Goal: Check status: Check status

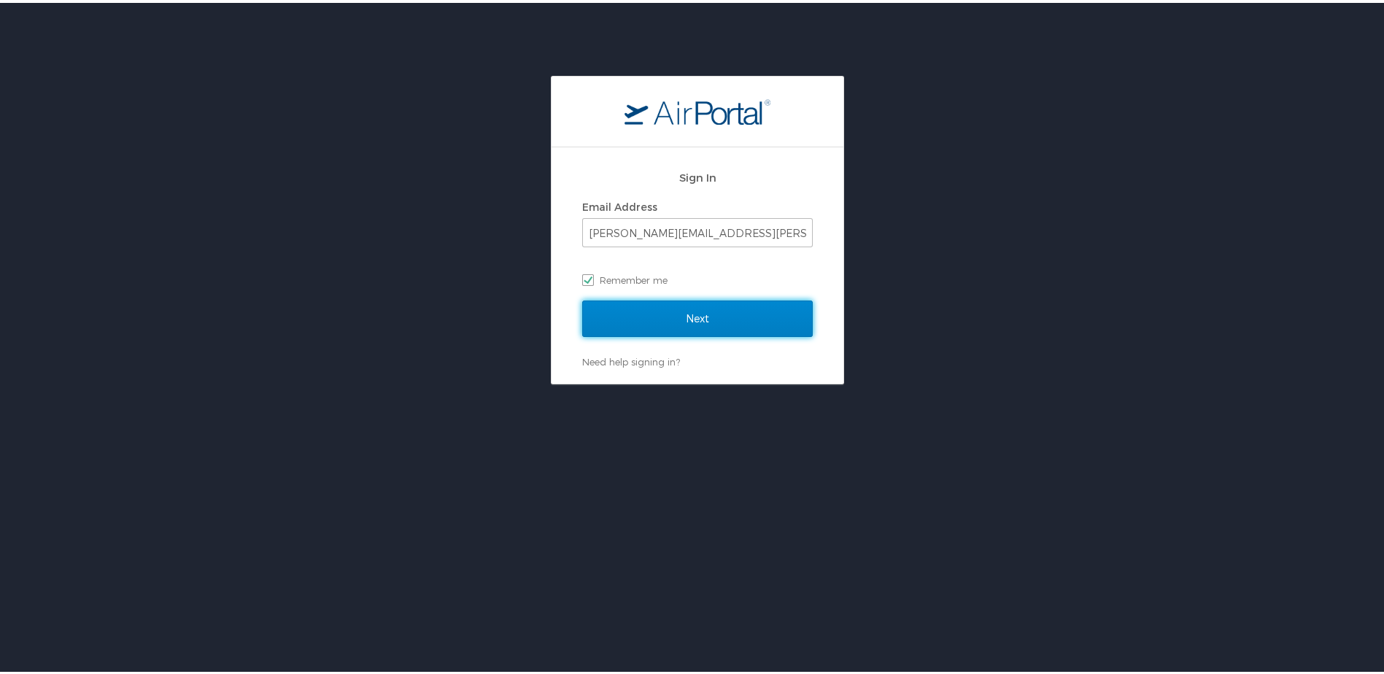
click at [679, 314] on input "Next" at bounding box center [697, 316] width 231 height 36
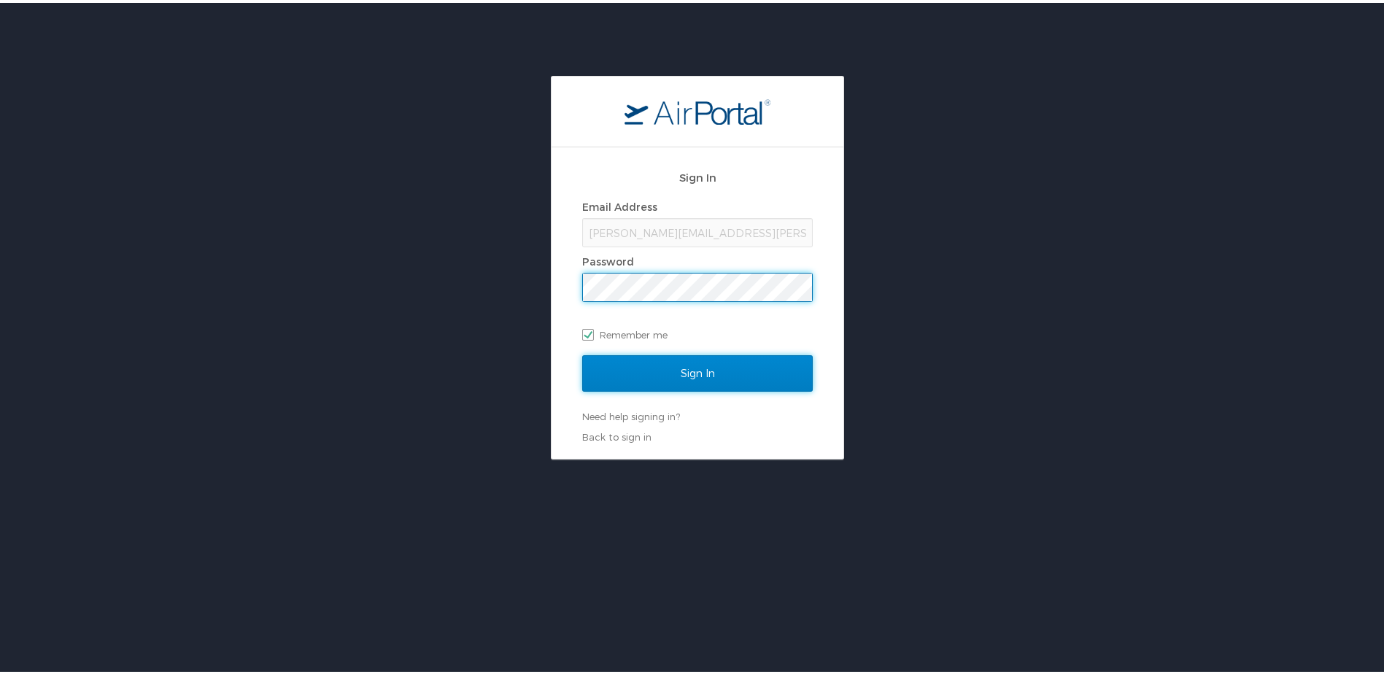
click at [697, 371] on input "Sign In" at bounding box center [697, 370] width 231 height 36
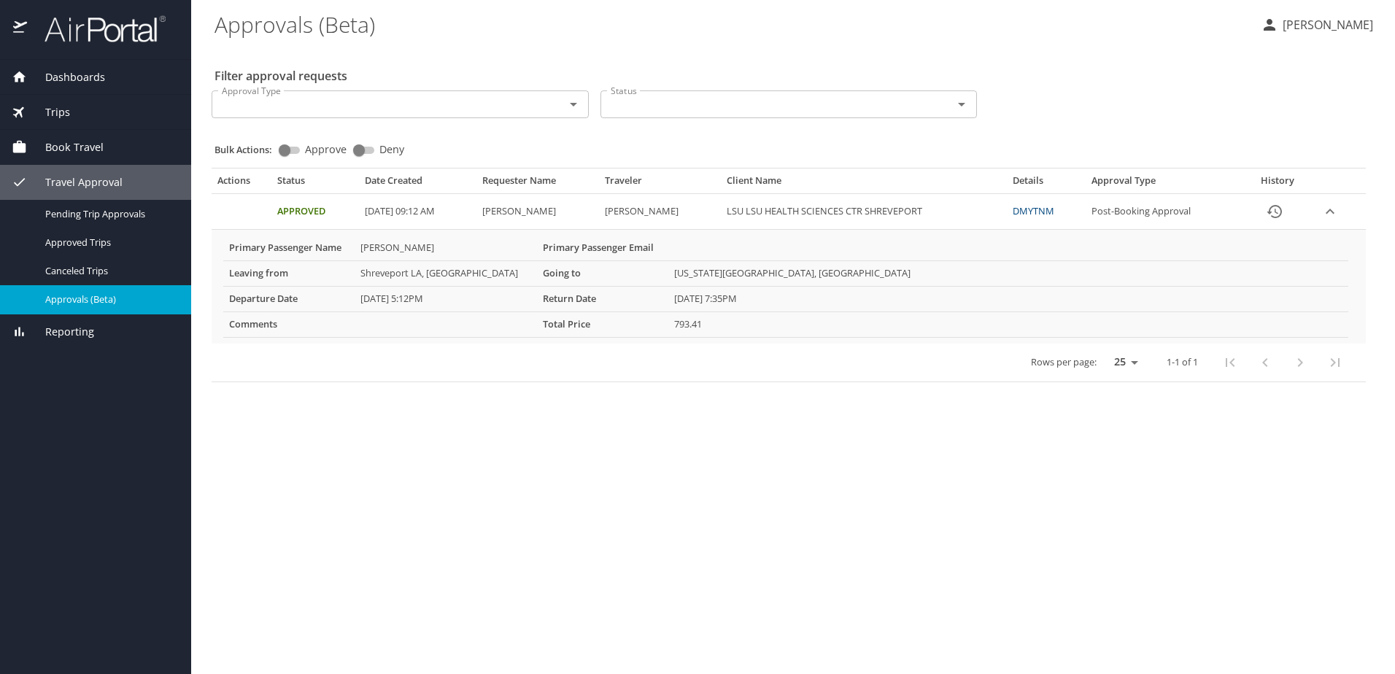
click at [1279, 212] on icon "History" at bounding box center [1275, 212] width 18 height 18
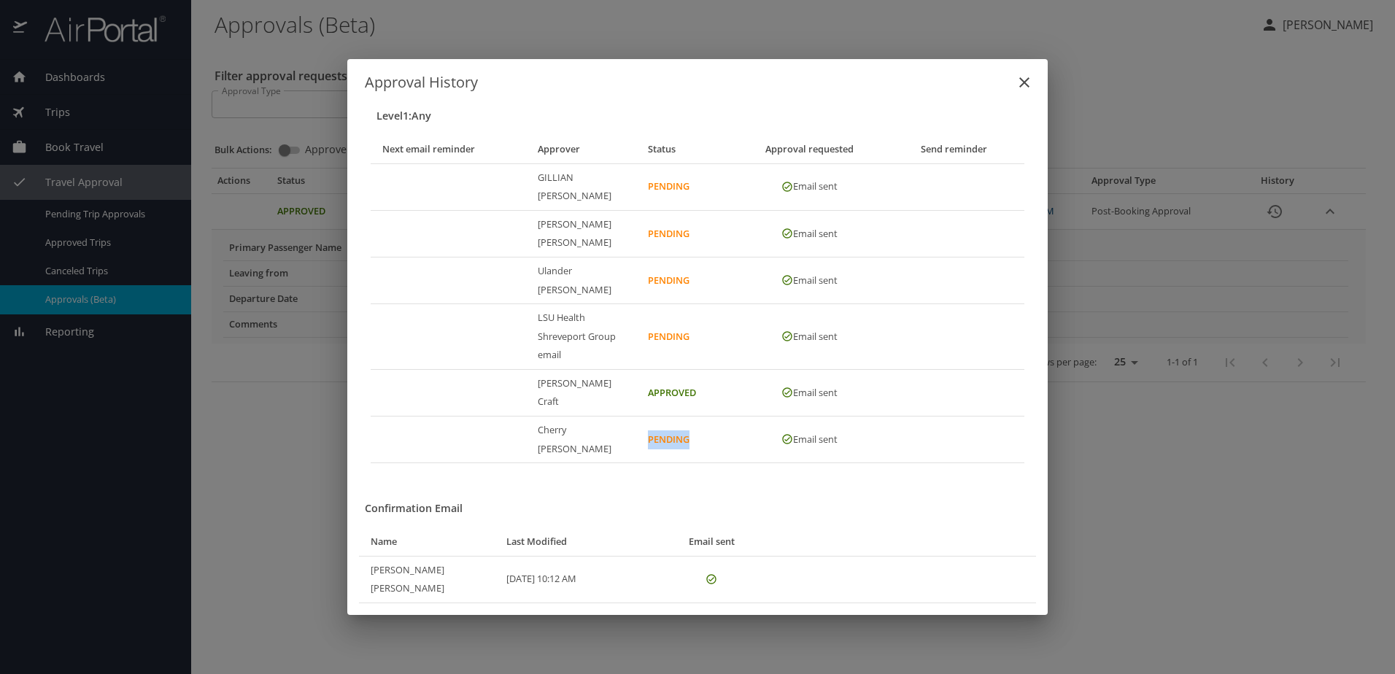
drag, startPoint x: 640, startPoint y: 418, endPoint x: 741, endPoint y: 418, distance: 101.4
click at [741, 418] on tr "Cherry Huey Pending Email sent" at bounding box center [698, 440] width 654 height 47
drag, startPoint x: 741, startPoint y: 418, endPoint x: 851, endPoint y: 457, distance: 116.3
click at [851, 457] on div "Level 1 : Any Next email reminder Approver Status Approval requested Send remin…" at bounding box center [697, 354] width 700 height 521
click at [1019, 91] on icon "close" at bounding box center [1024, 83] width 18 height 18
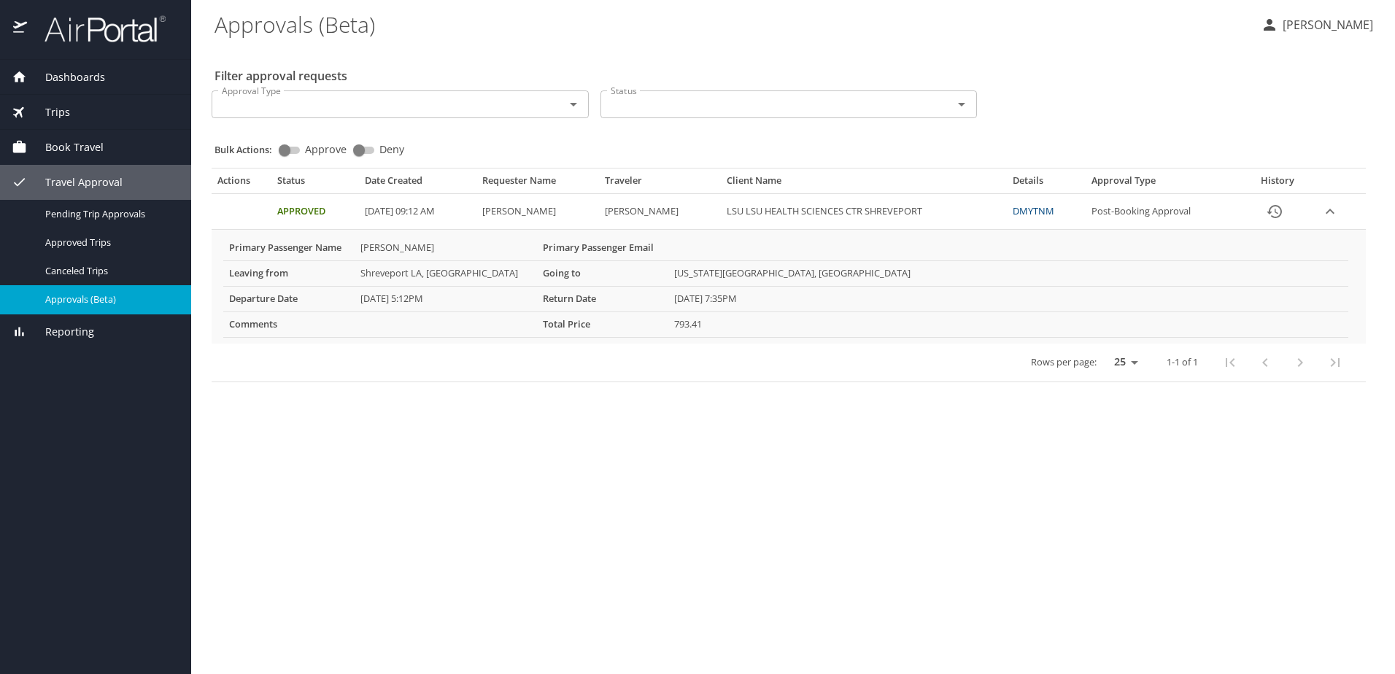
click at [1042, 210] on link "DMYTNM" at bounding box center [1034, 210] width 42 height 13
click at [1047, 209] on link "DMYTNM" at bounding box center [1034, 210] width 42 height 13
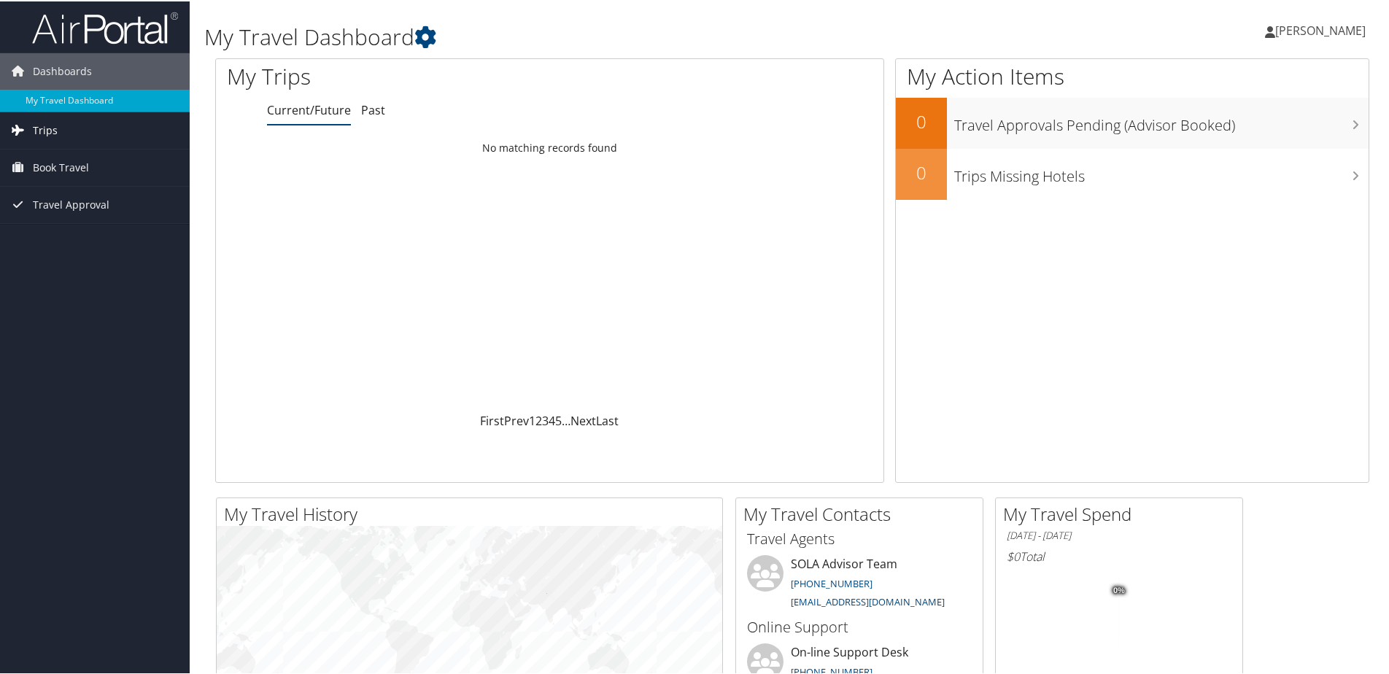
click at [31, 123] on link "Trips" at bounding box center [95, 129] width 190 height 36
click at [89, 155] on link "Current/Future Trips" at bounding box center [95, 158] width 190 height 22
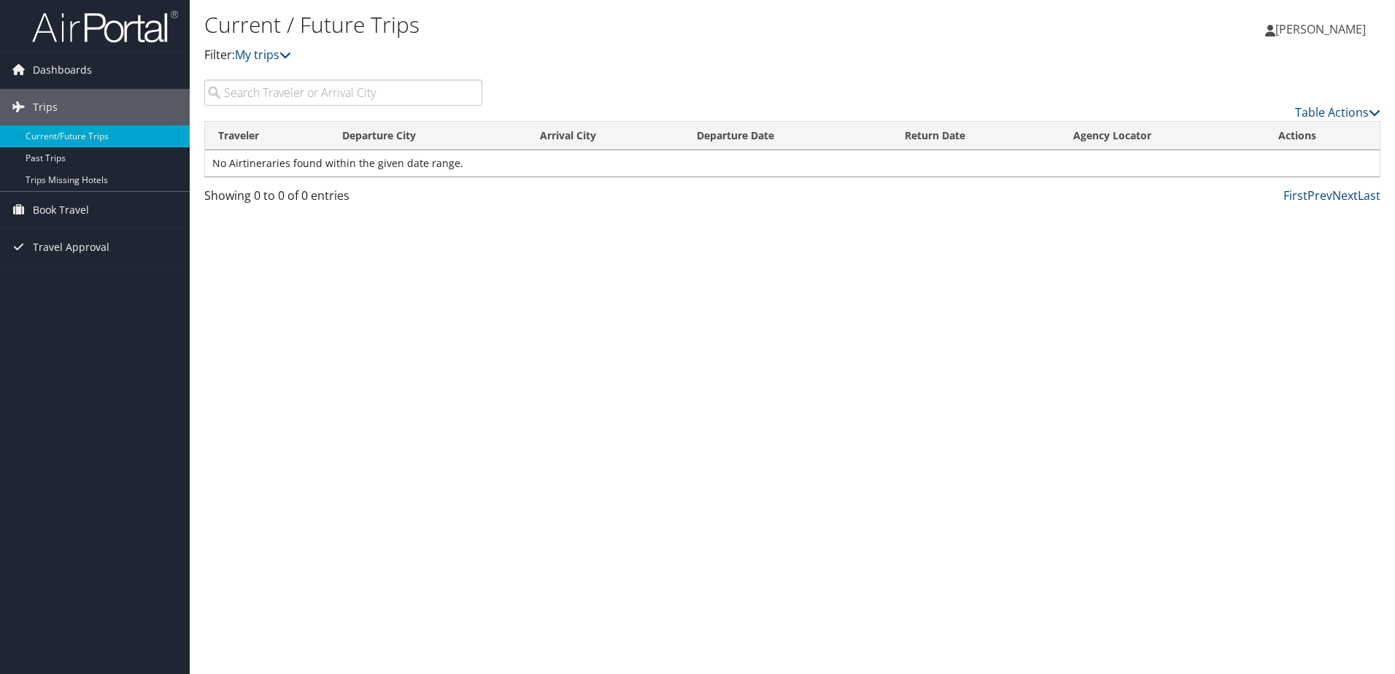
click at [241, 90] on input "search" at bounding box center [343, 93] width 278 height 26
type input "bharat sachdeva"
click at [657, 60] on p "Filter: My trips" at bounding box center [596, 55] width 784 height 19
click at [320, 93] on input "bharat sachdeva" at bounding box center [343, 93] width 278 height 26
drag, startPoint x: 308, startPoint y: 90, endPoint x: 206, endPoint y: 85, distance: 102.3
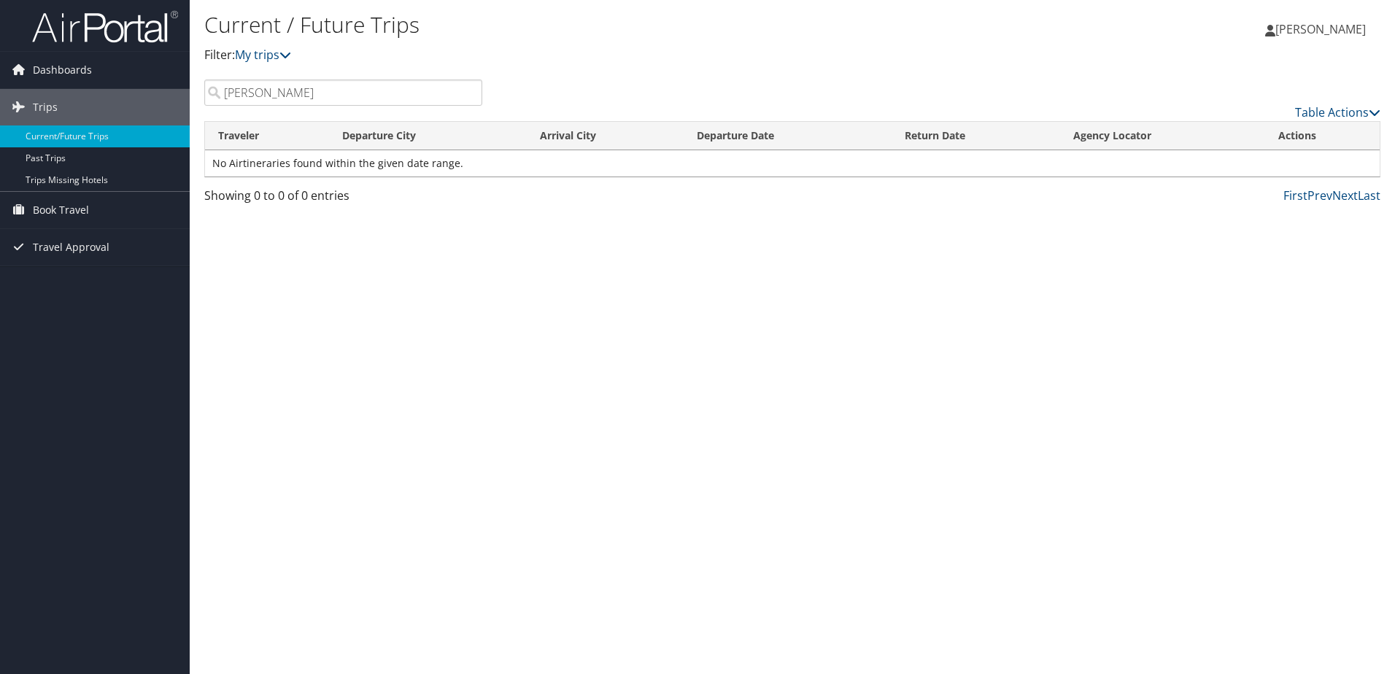
click at [206, 85] on input "bharat sachdeva" at bounding box center [343, 93] width 278 height 26
click at [470, 91] on input "bharat sachdeva" at bounding box center [343, 93] width 278 height 26
click at [367, 91] on input "search" at bounding box center [343, 93] width 278 height 26
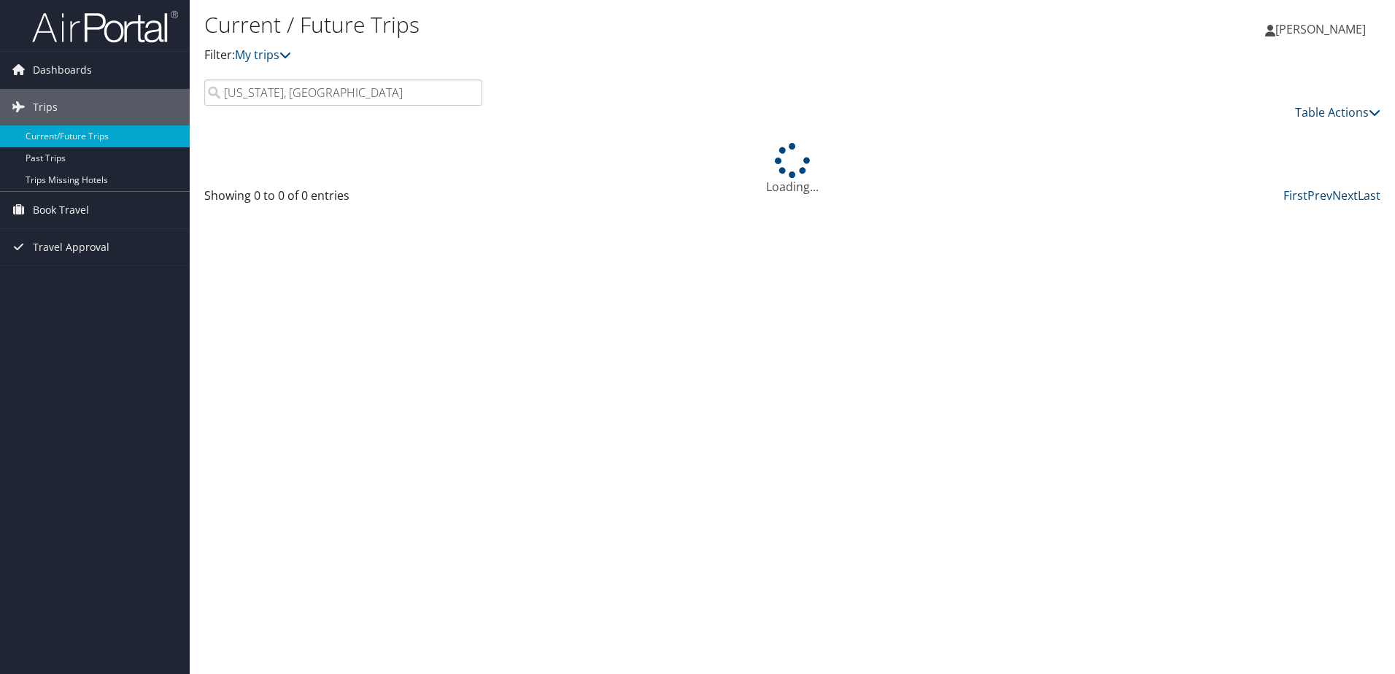
type input "washington, Dc"
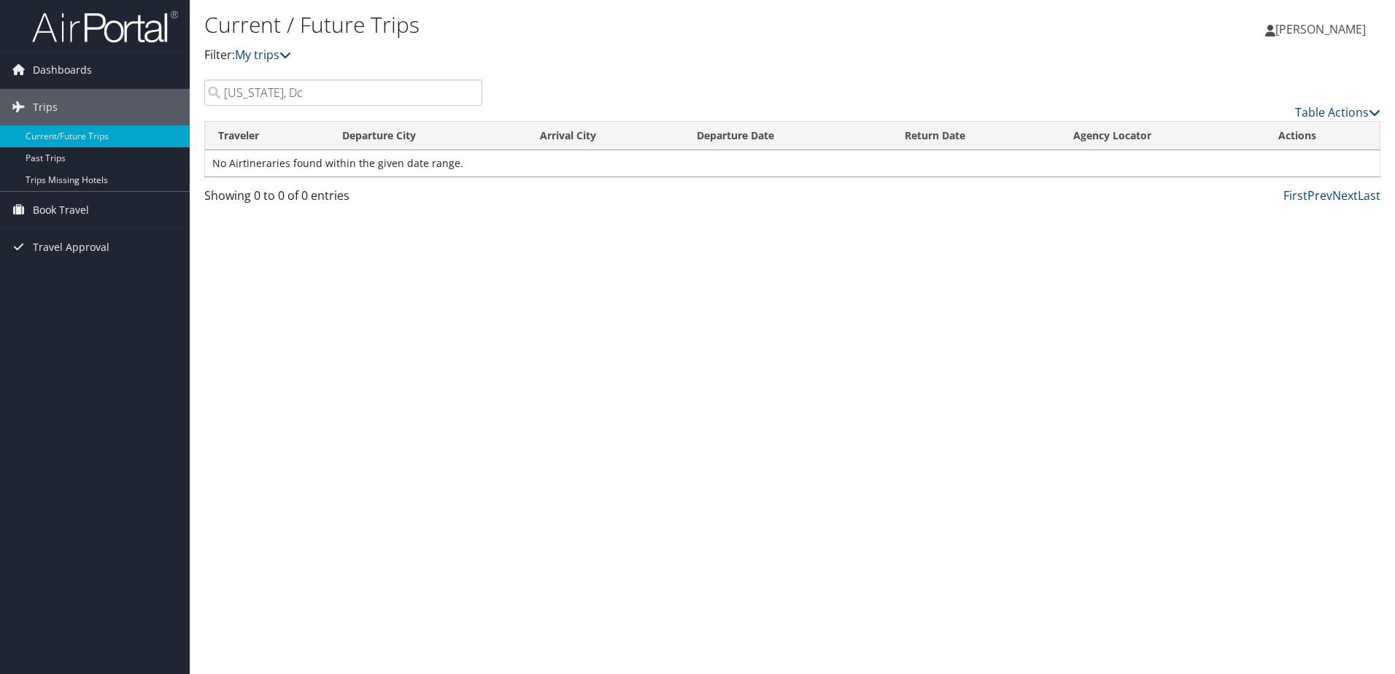
drag, startPoint x: 320, startPoint y: 90, endPoint x: 214, endPoint y: 92, distance: 105.8
click at [214, 92] on input "washington, Dc" at bounding box center [343, 93] width 278 height 26
click at [839, 353] on div "Current / Future Trips Filter: My trips Jennifer Coleman Jennifer Coleman My Se…" at bounding box center [792, 337] width 1205 height 674
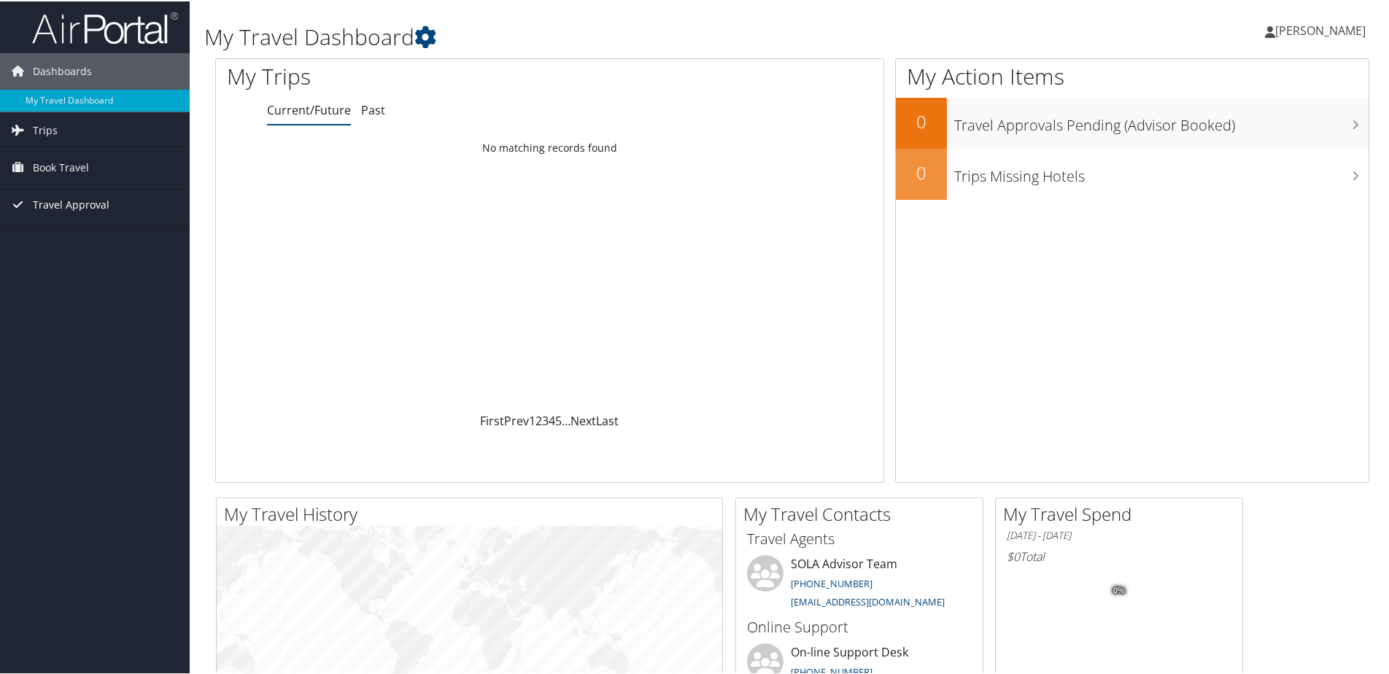
click at [63, 205] on span "Travel Approval" at bounding box center [71, 203] width 77 height 36
click at [61, 254] on link "Approved Trips" at bounding box center [95, 255] width 190 height 22
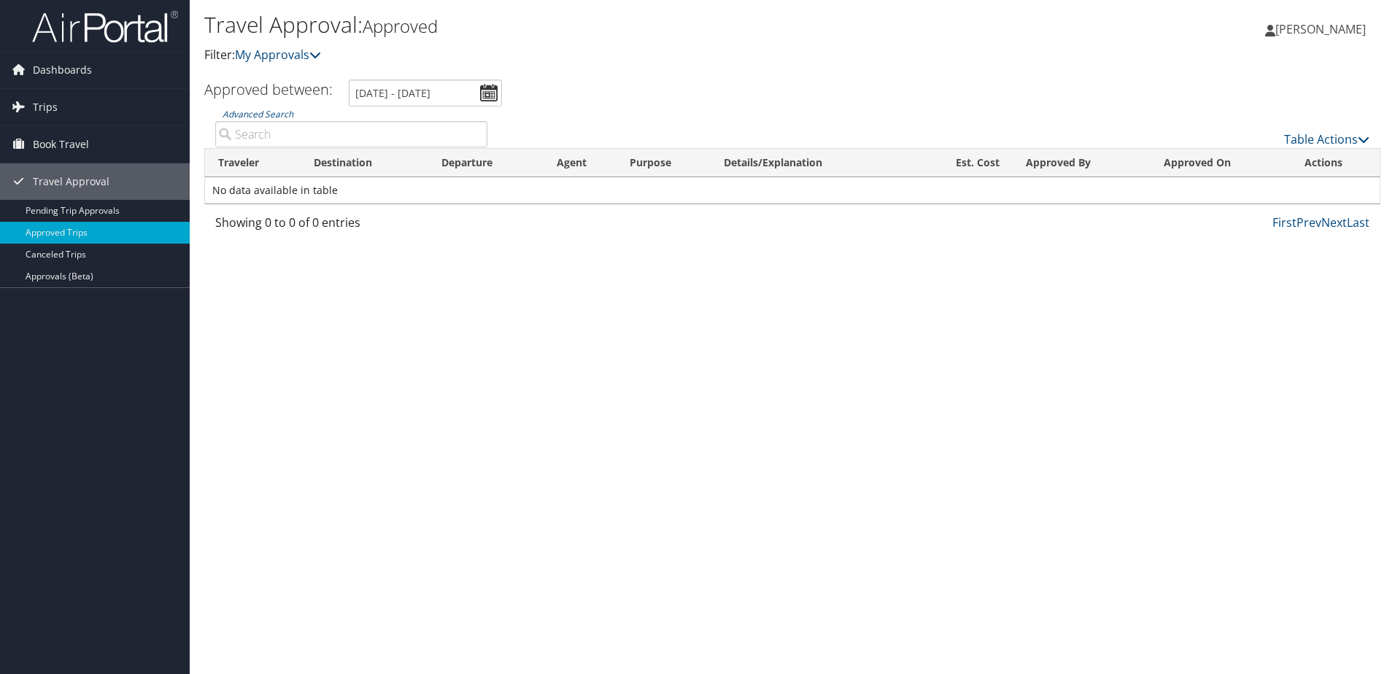
click at [484, 95] on input "[DATE] - [DATE]" at bounding box center [425, 93] width 153 height 27
click at [511, 117] on div "Table Actions" at bounding box center [939, 128] width 882 height 42
click at [446, 95] on input "[DATE] - [DATE]" at bounding box center [425, 93] width 153 height 27
click at [427, 95] on input "9/6/2025 - 10/6/2025" at bounding box center [425, 93] width 153 height 27
click at [587, 81] on ul "Approved between: 9/6/2025 - 10/6/2025" at bounding box center [784, 93] width 1192 height 27
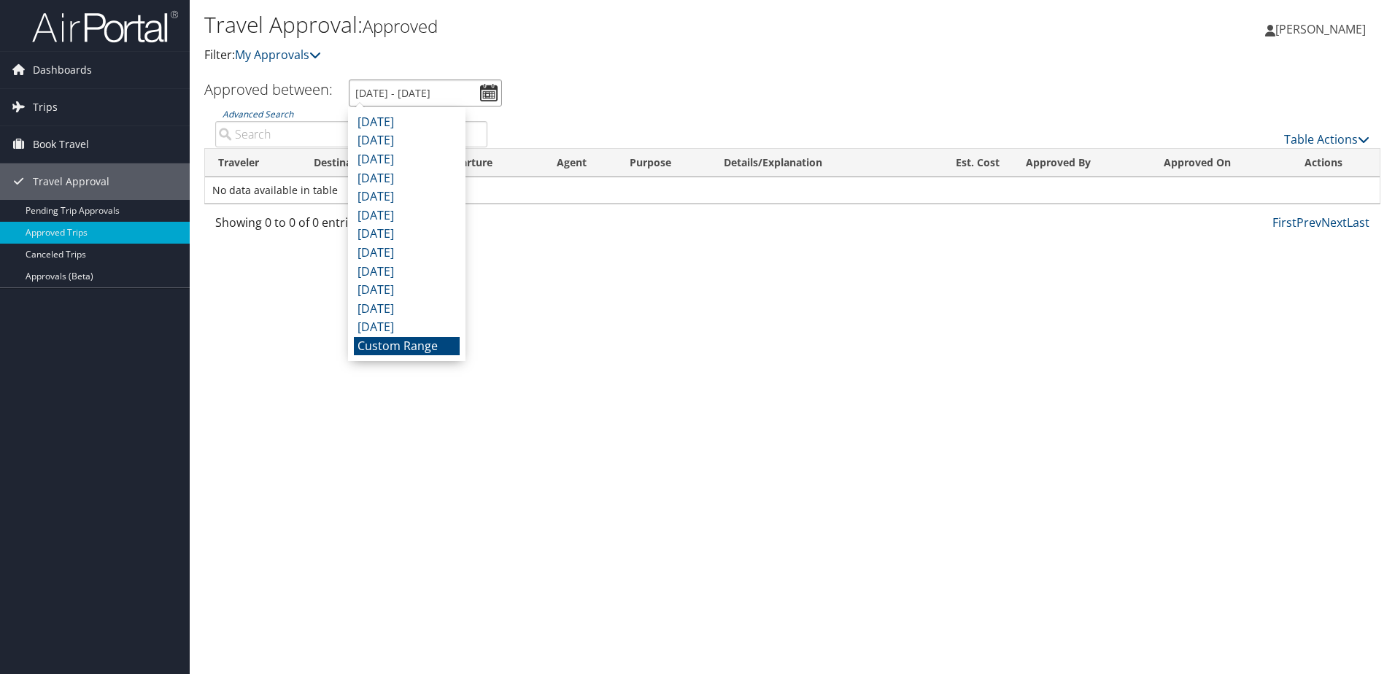
click at [492, 93] on input "9/6/2025 - 10/6/2025" at bounding box center [425, 93] width 153 height 27
click at [417, 347] on li "Custom Range" at bounding box center [407, 346] width 106 height 19
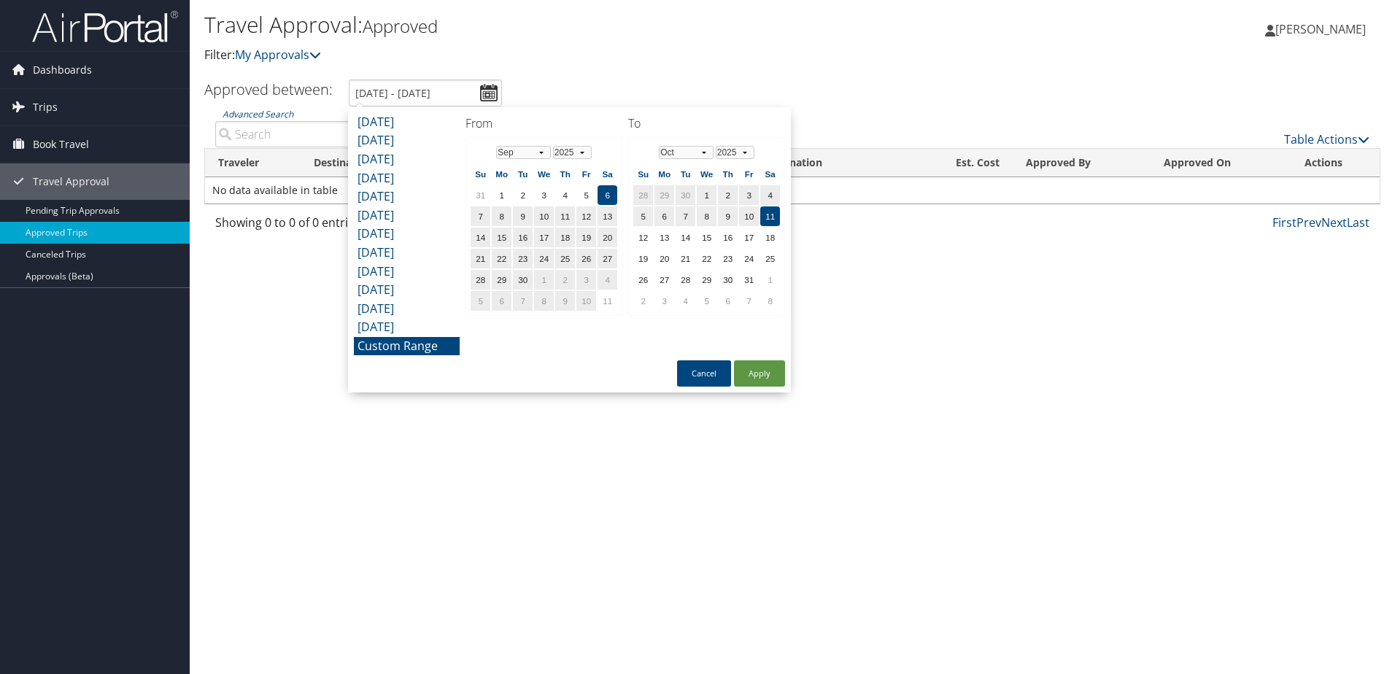
click at [778, 214] on td "11" at bounding box center [770, 216] width 20 height 20
click at [756, 373] on button "Apply" at bounding box center [759, 373] width 51 height 26
type input "9/6/2025 - 10/11/2025"
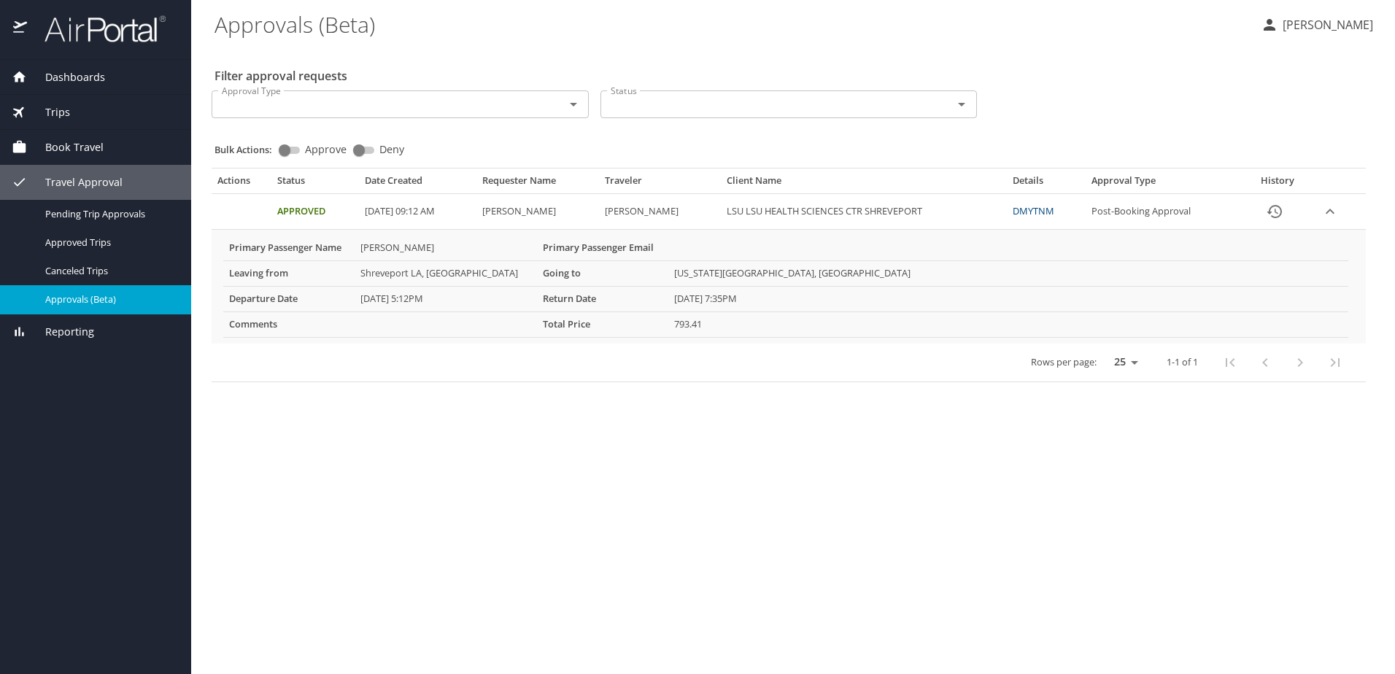
click at [292, 213] on td "Approved" at bounding box center [315, 212] width 88 height 36
click at [1328, 209] on icon "expand row" at bounding box center [1330, 212] width 18 height 18
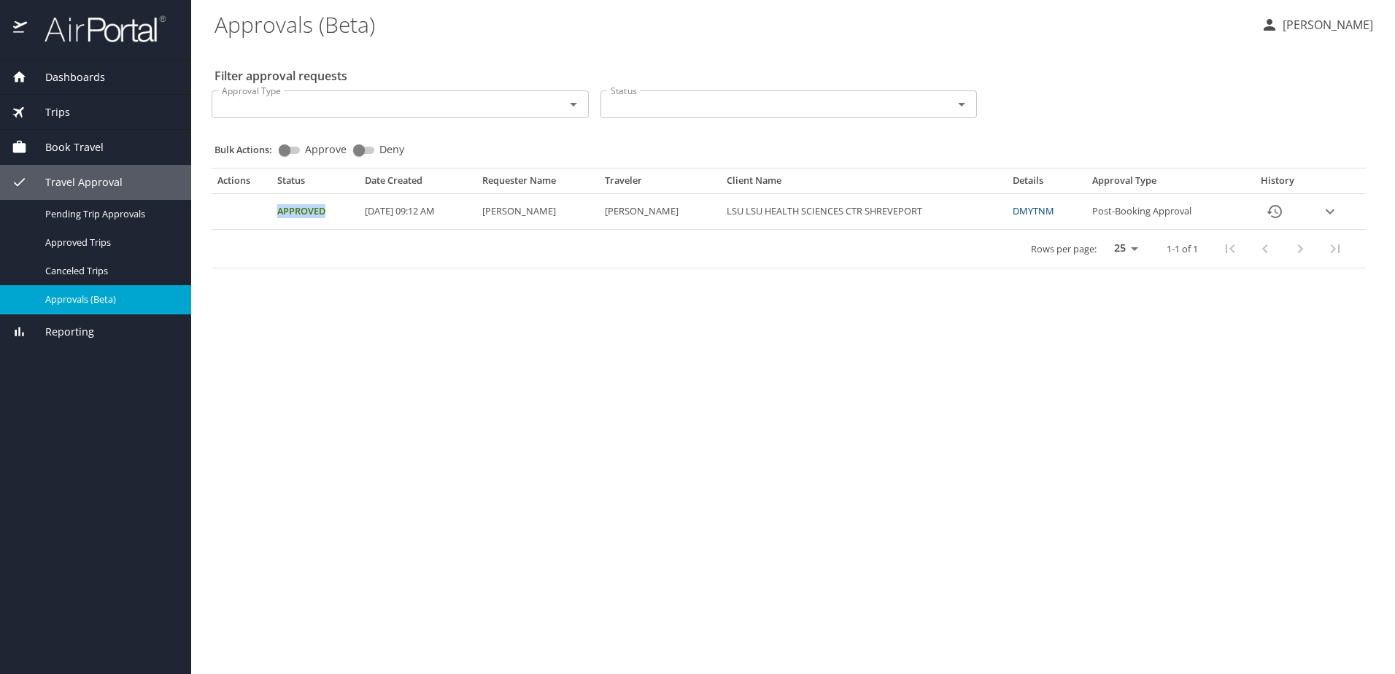
click at [1328, 209] on icon "expand row" at bounding box center [1330, 212] width 18 height 18
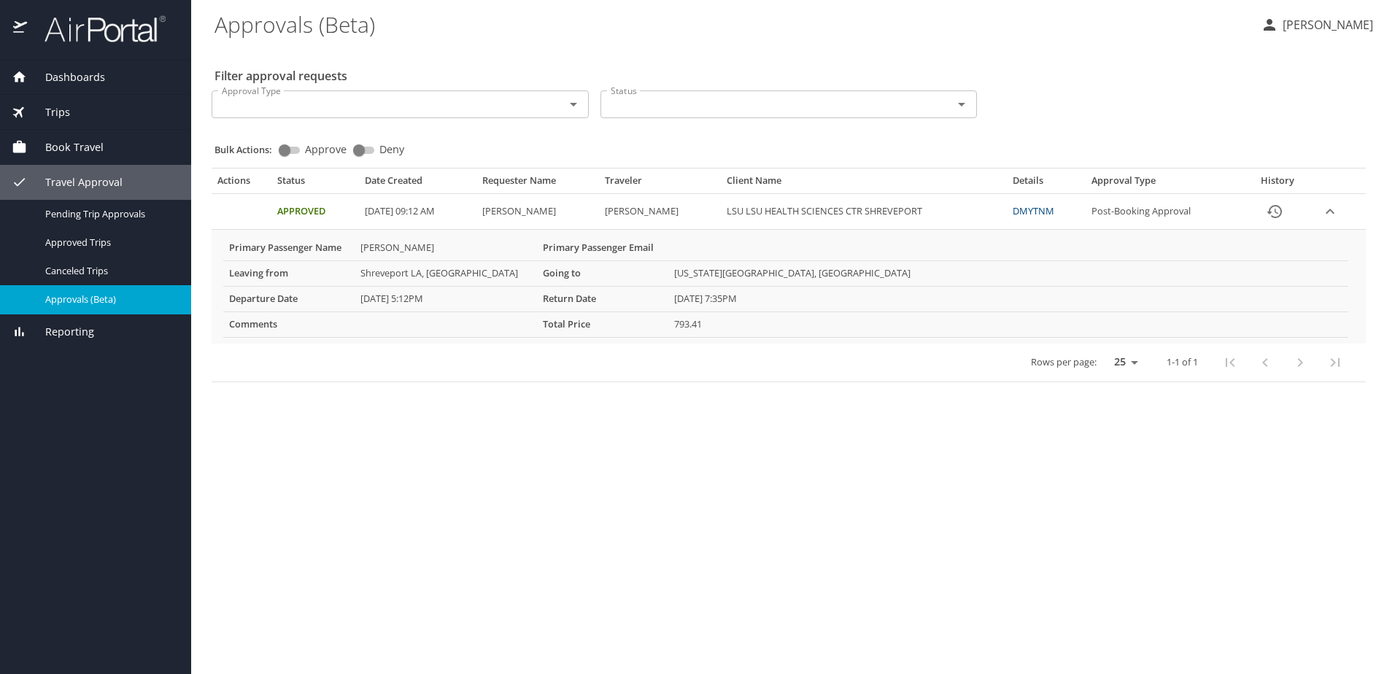
click at [220, 223] on td "Approval table" at bounding box center [242, 212] width 60 height 36
click at [285, 149] on input "Approve" at bounding box center [284, 151] width 53 height 18
checkbox input "true"
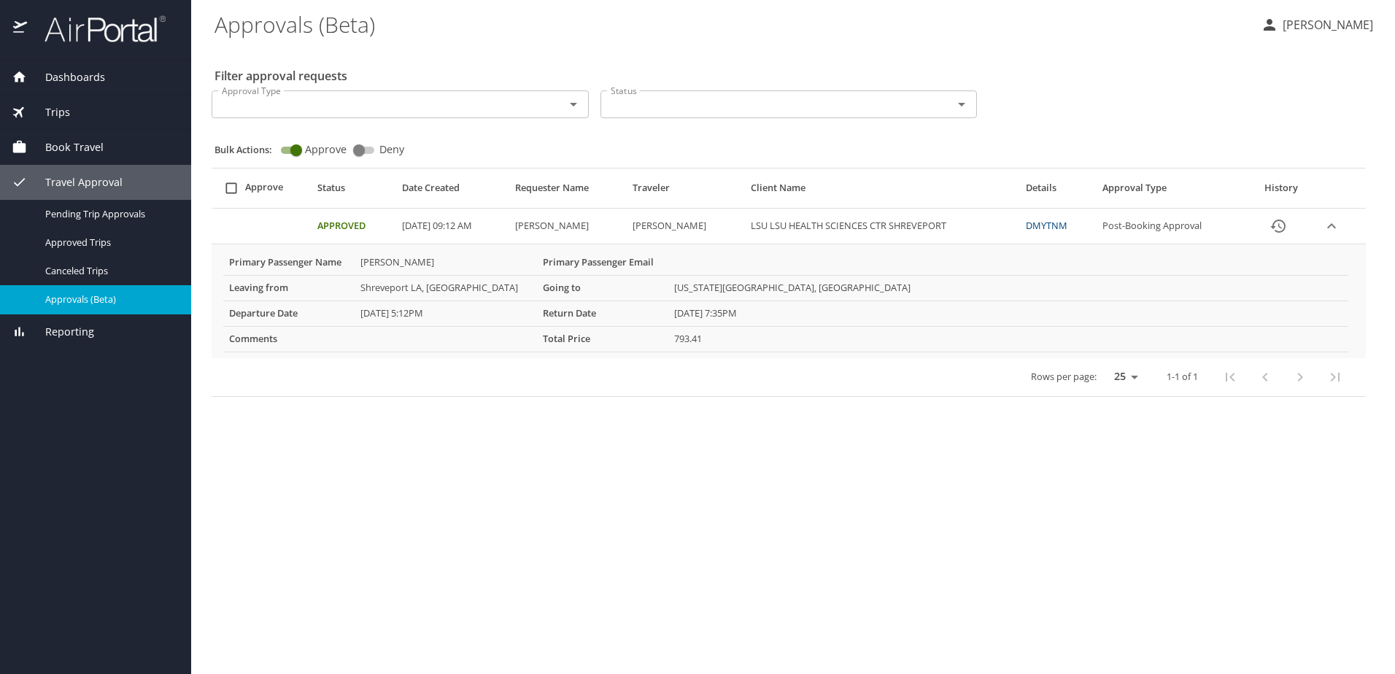
click at [644, 107] on input "Status" at bounding box center [767, 104] width 325 height 19
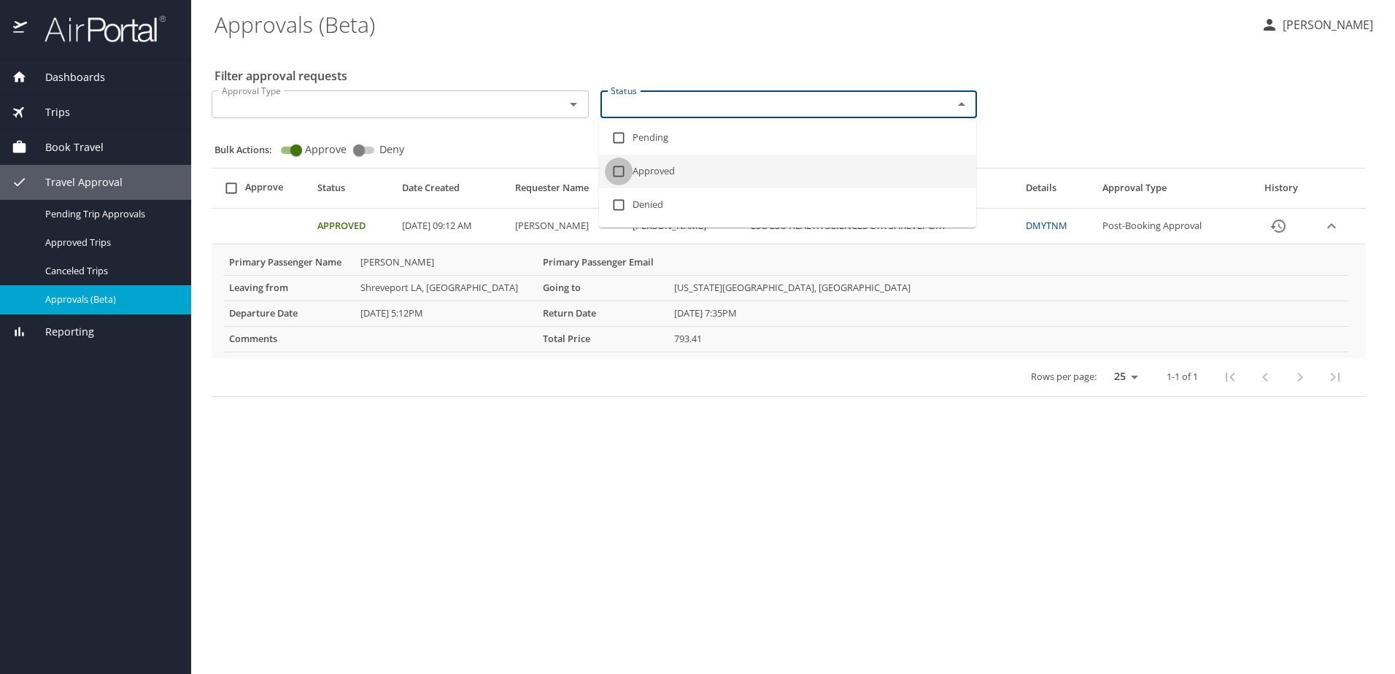
click at [619, 171] on input "checkbox" at bounding box center [619, 172] width 28 height 28
checkbox input "true"
click at [502, 104] on input "Approval Type" at bounding box center [378, 104] width 325 height 19
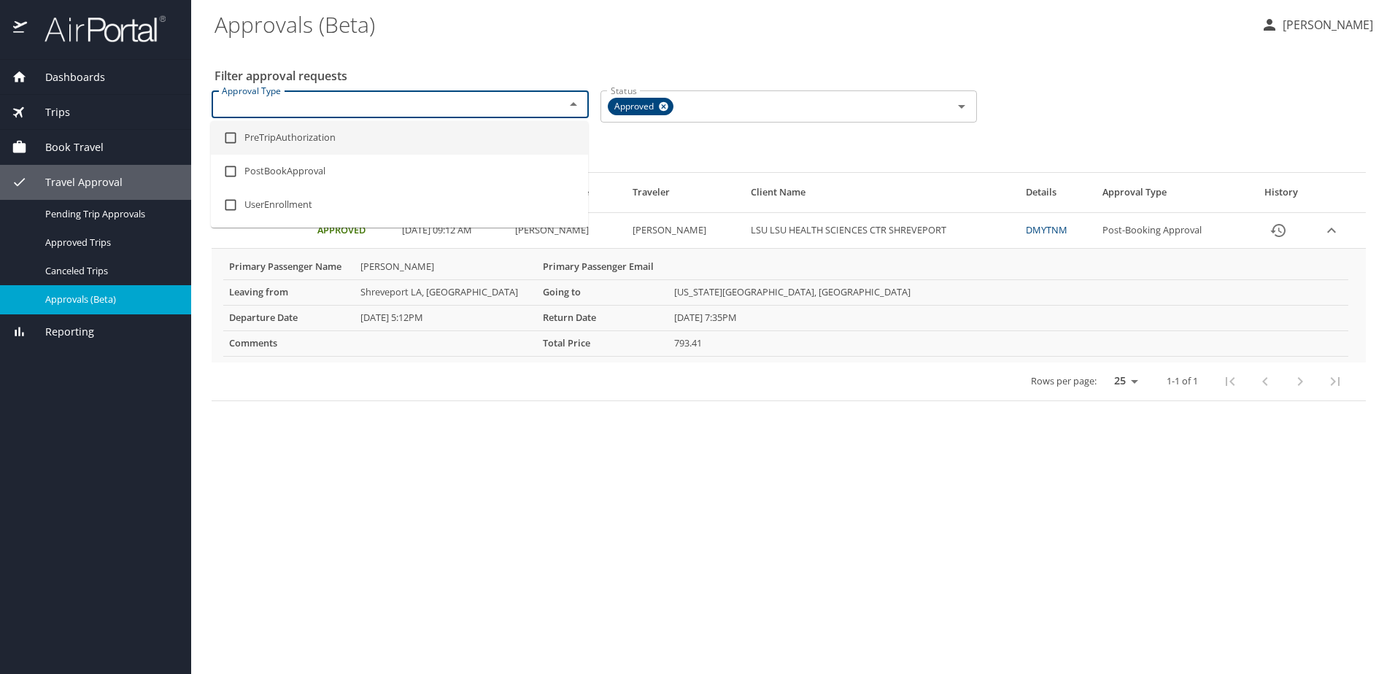
click at [230, 136] on input "checkbox" at bounding box center [231, 138] width 28 height 28
checkbox input "true"
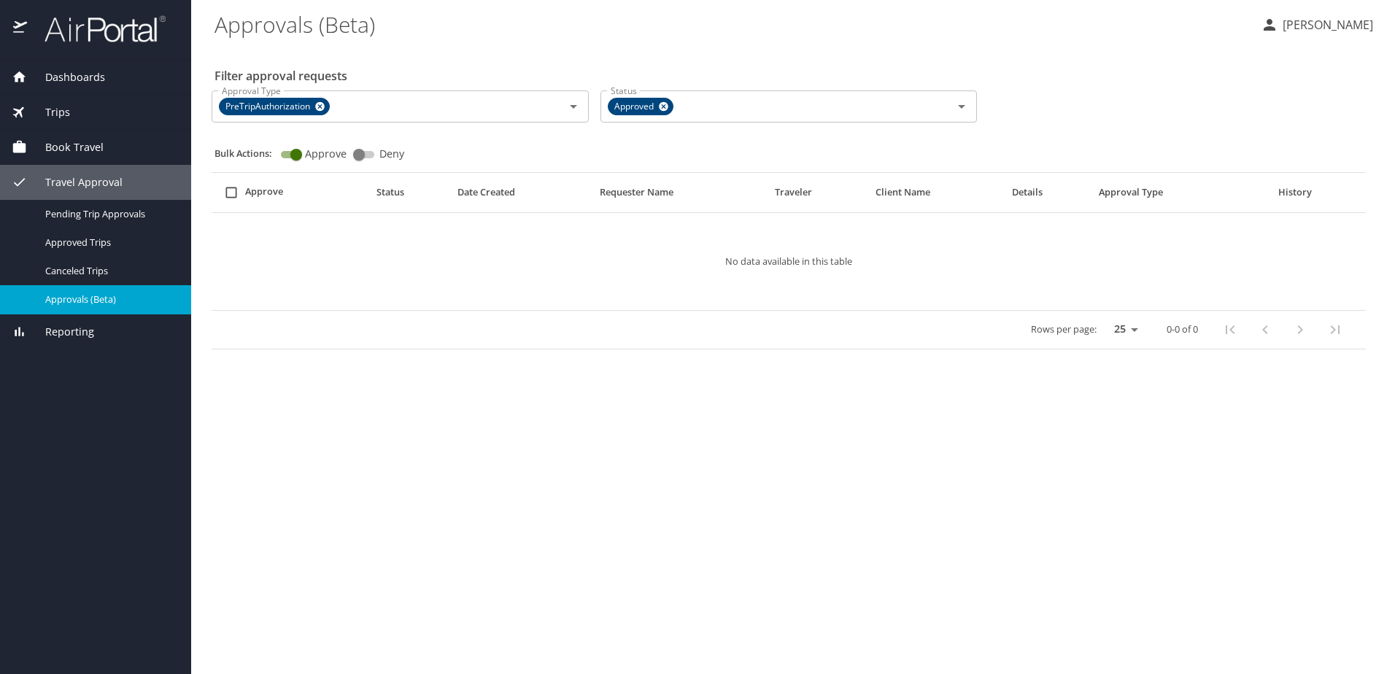
click at [598, 418] on main "Approvals (Beta) [PERSON_NAME] Filter approval requests Approval Type PreTripAu…" at bounding box center [793, 337] width 1204 height 674
click at [321, 107] on icon at bounding box center [319, 106] width 11 height 16
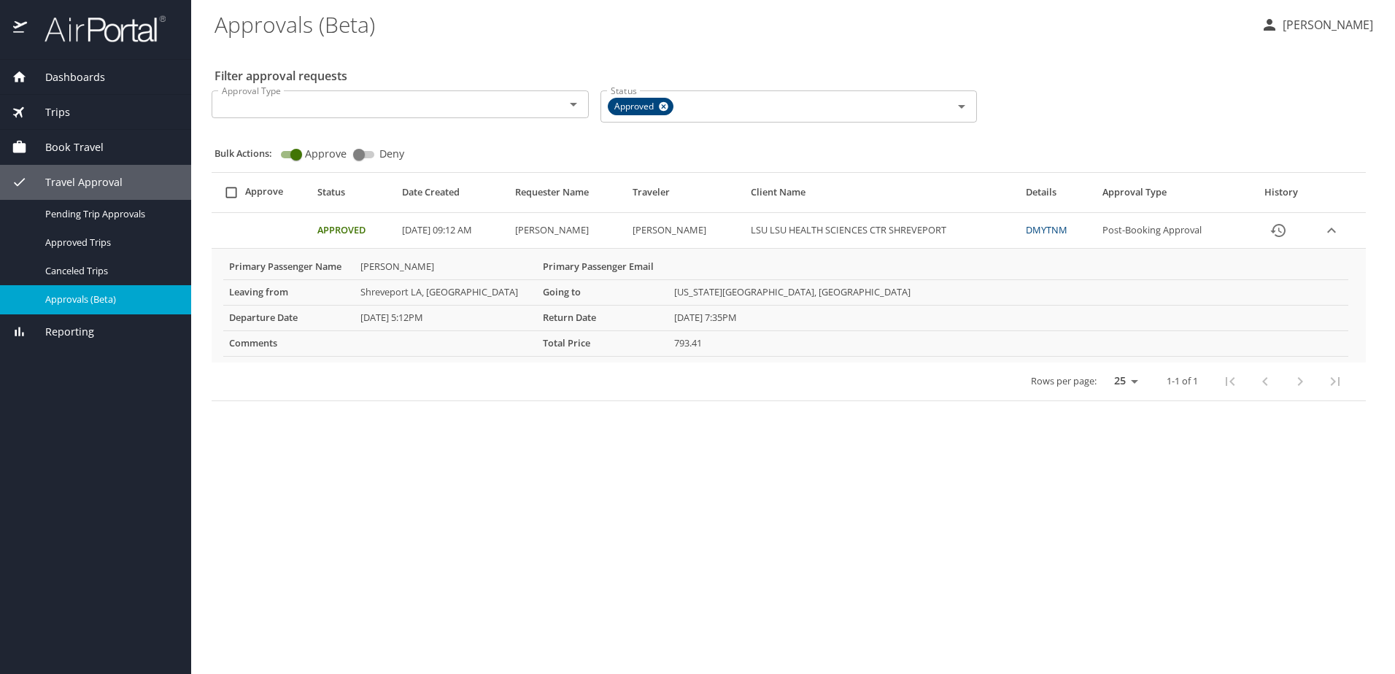
click at [328, 107] on input "Approval Type" at bounding box center [378, 104] width 325 height 19
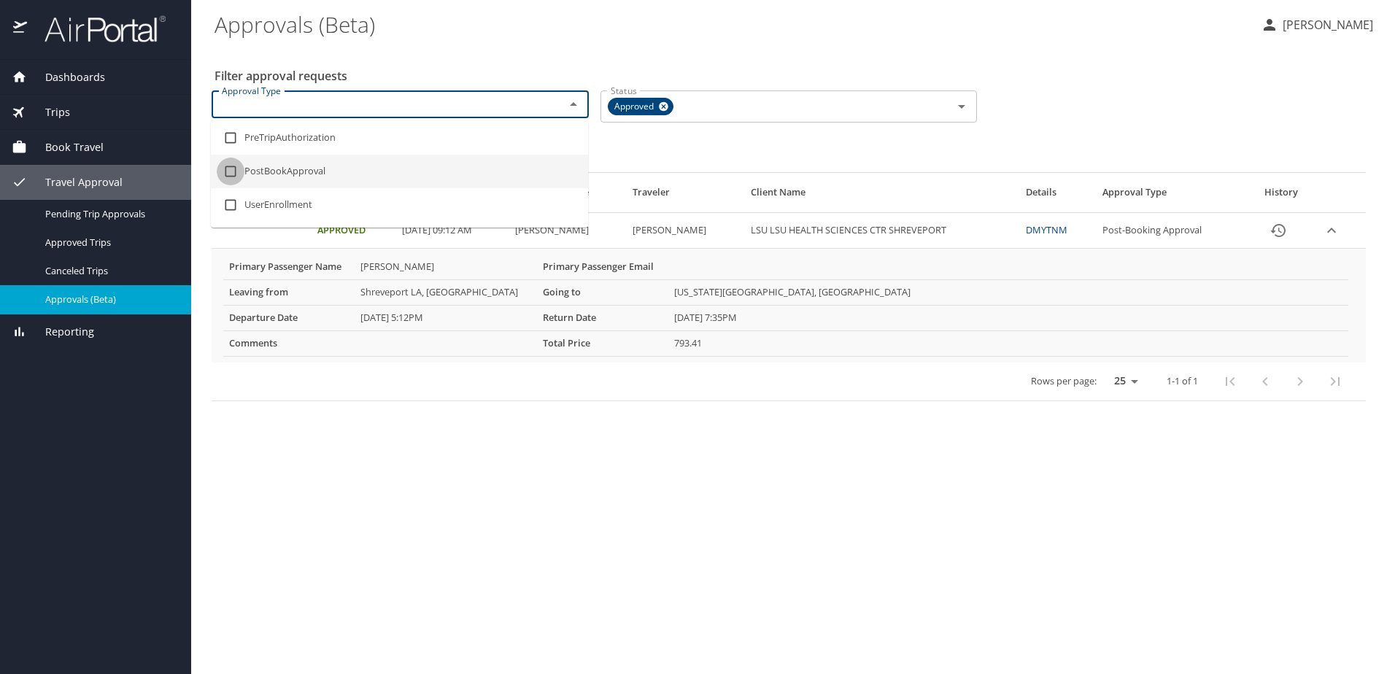
click at [237, 169] on input "checkbox" at bounding box center [231, 172] width 28 height 28
checkbox input "true"
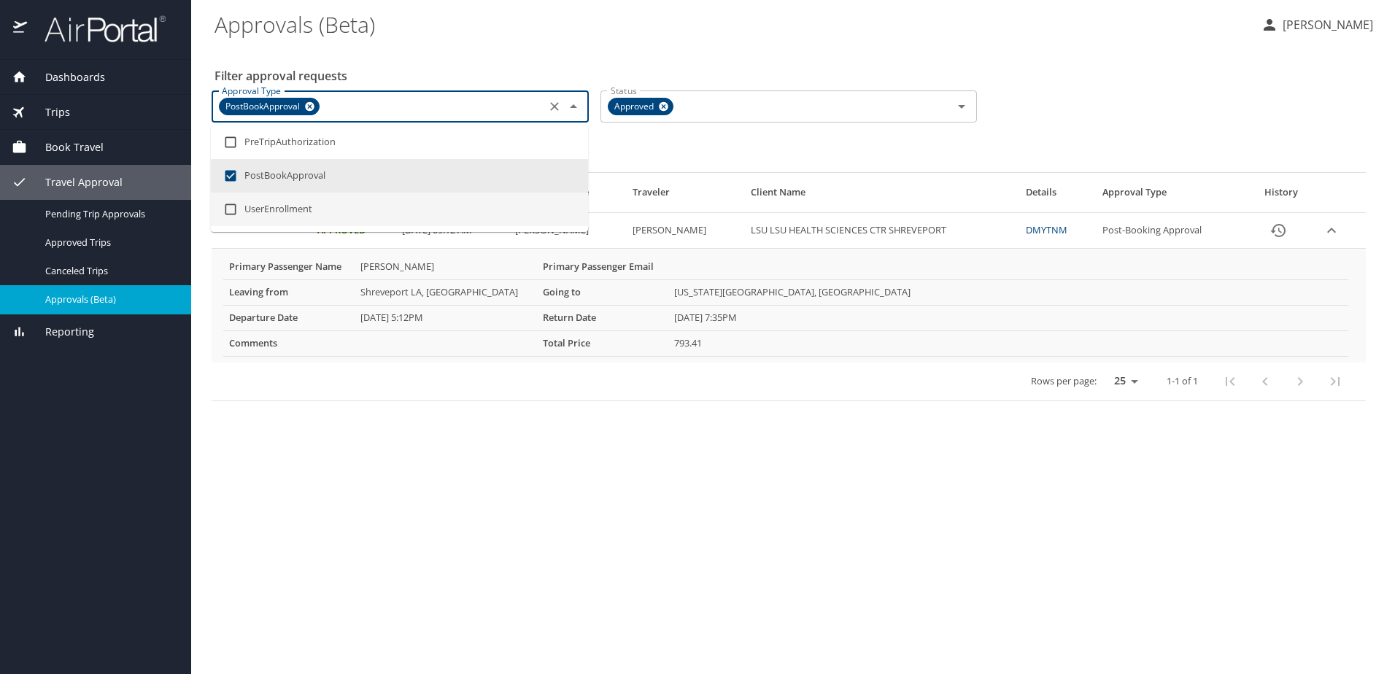
click at [287, 475] on main "Approvals (Beta) [PERSON_NAME] Filter approval requests Approval Type PostBookA…" at bounding box center [793, 337] width 1204 height 674
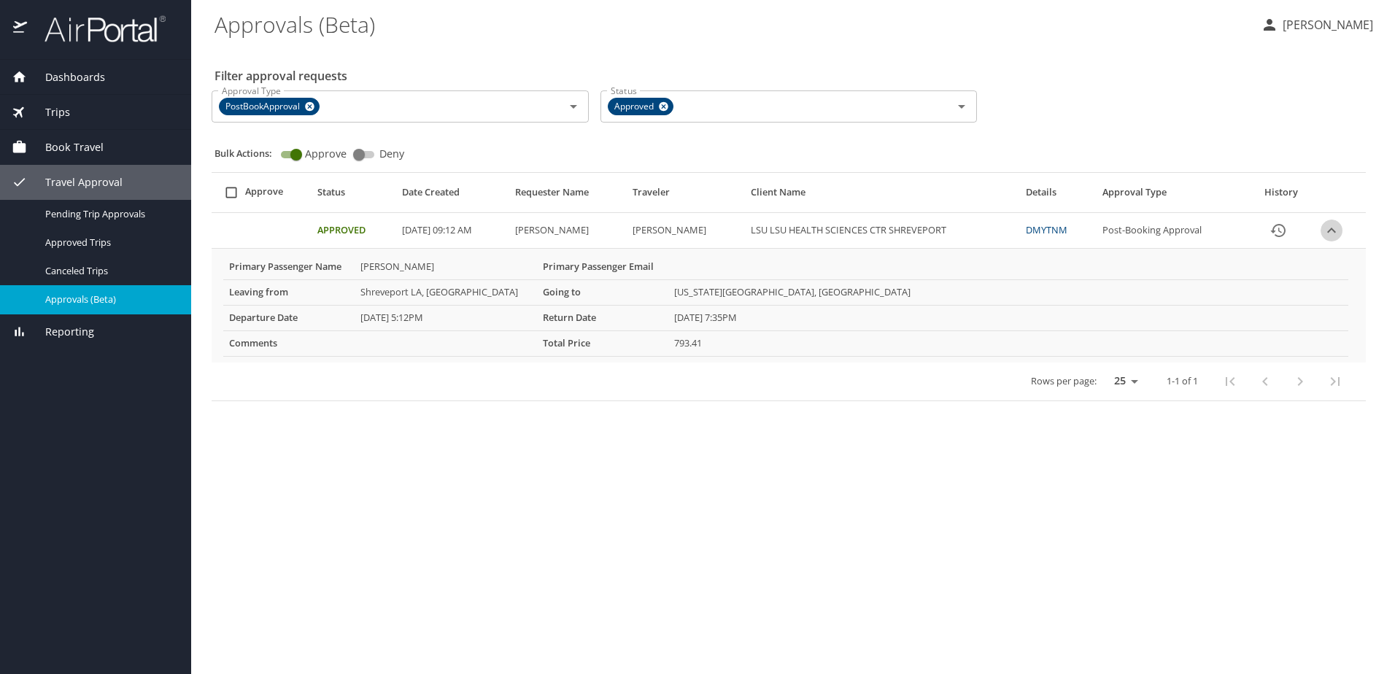
click at [1335, 230] on icon "expand row" at bounding box center [1331, 230] width 9 height 5
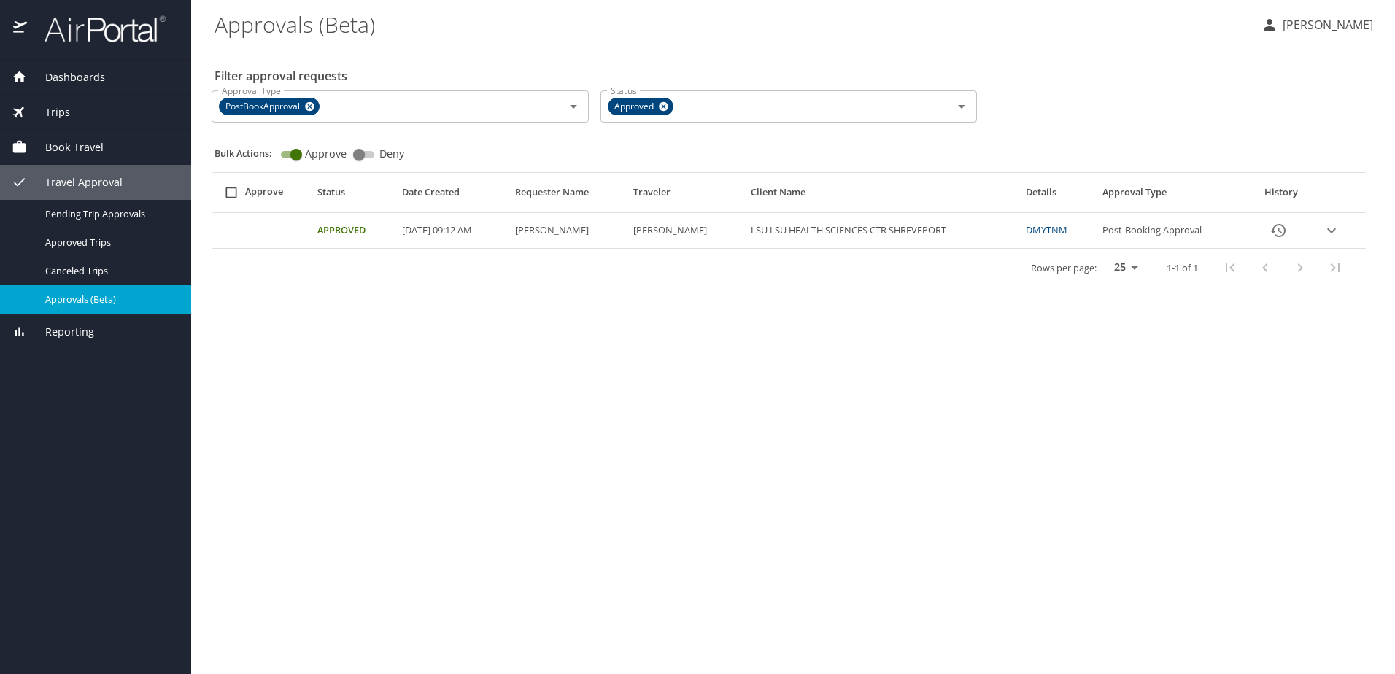
click at [1335, 230] on icon "expand row" at bounding box center [1331, 230] width 9 height 5
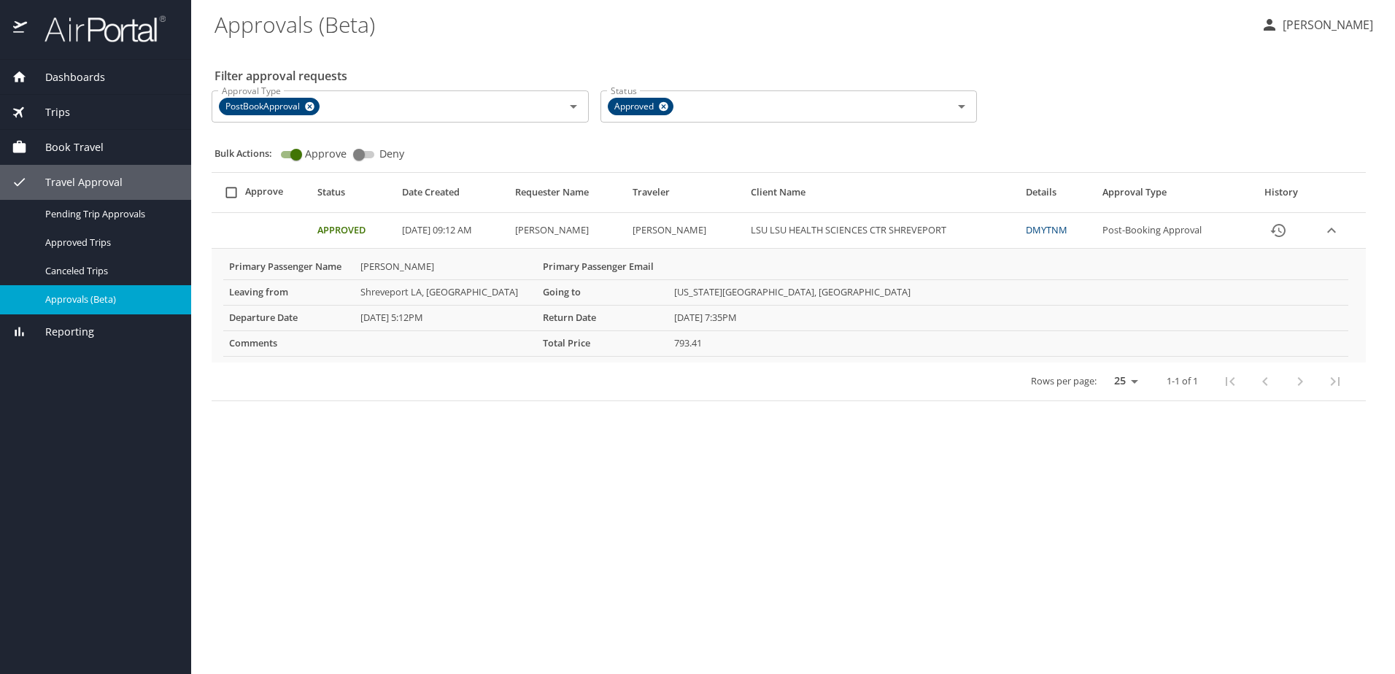
click at [66, 72] on span "Dashboards" at bounding box center [66, 77] width 78 height 16
